Goal: Navigation & Orientation: Find specific page/section

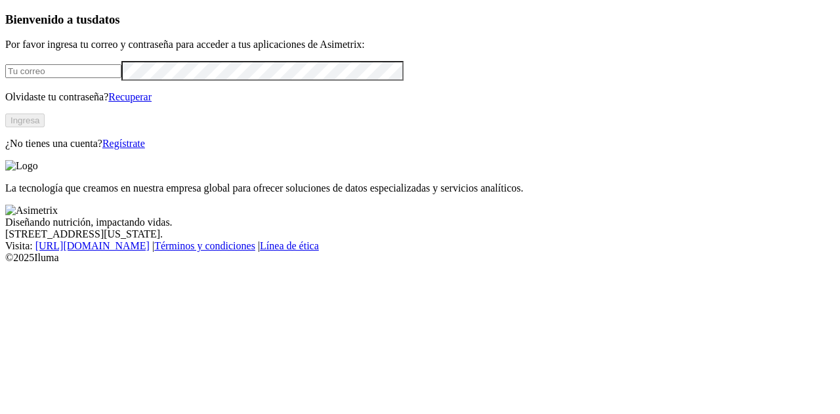
type input "[PERSON_NAME][EMAIL_ADDRESS][PERSON_NAME][DOMAIN_NAME]"
click at [45, 127] on button "Ingresa" at bounding box center [24, 121] width 39 height 14
